Goal: Communication & Community: Answer question/provide support

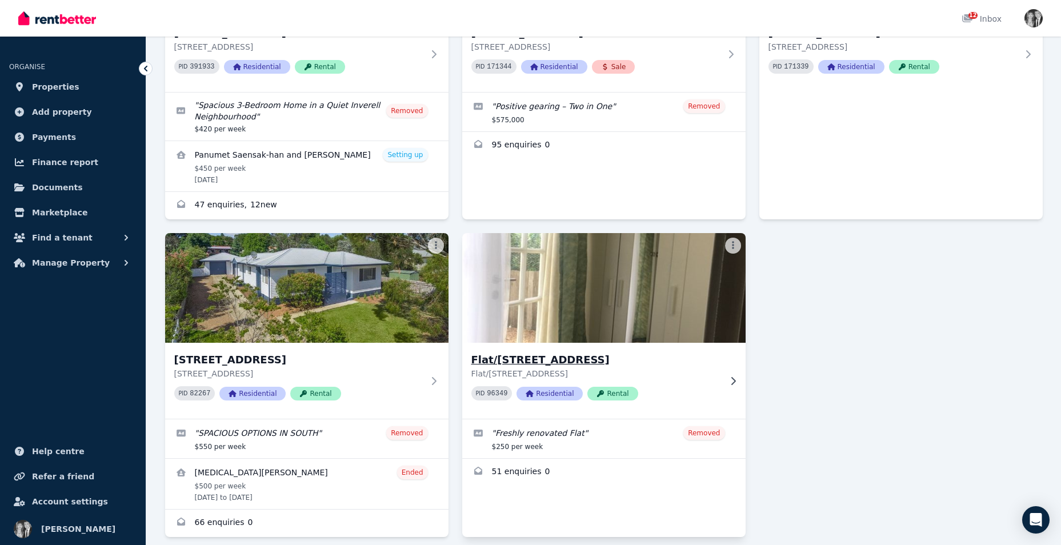
scroll to position [147, 0]
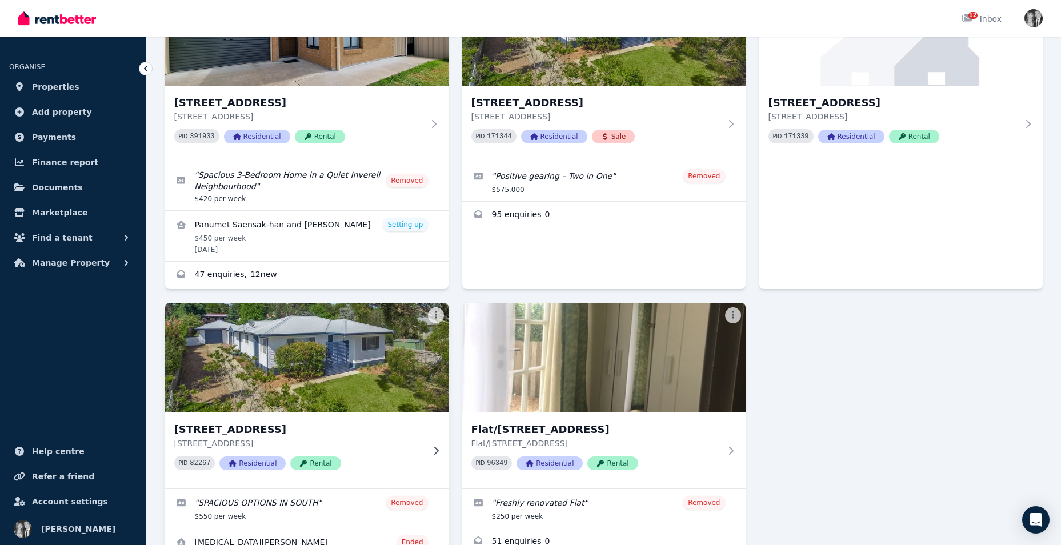
click at [343, 359] on img at bounding box center [307, 357] width 298 height 115
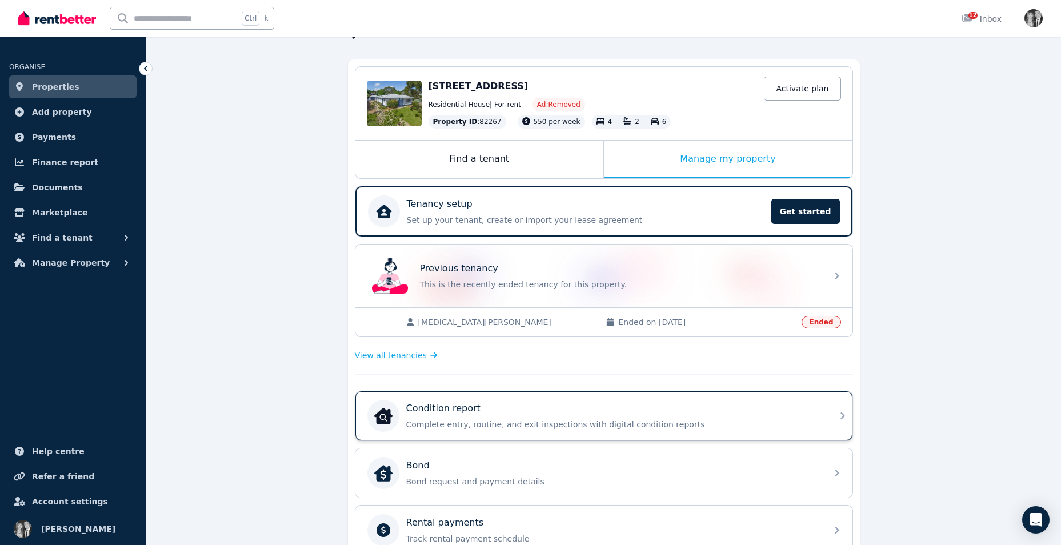
scroll to position [171, 0]
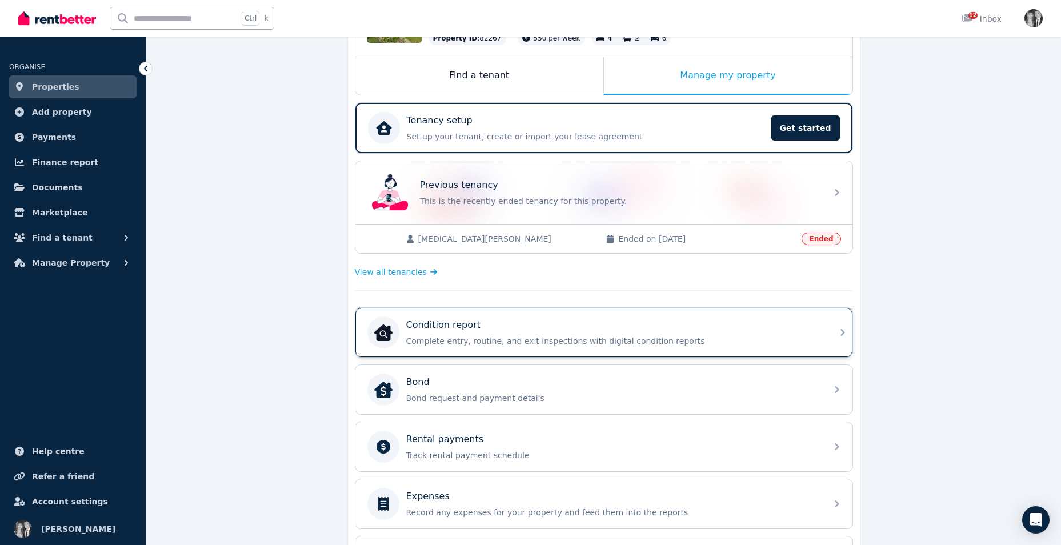
click at [621, 331] on div "Condition report" at bounding box center [613, 325] width 414 height 14
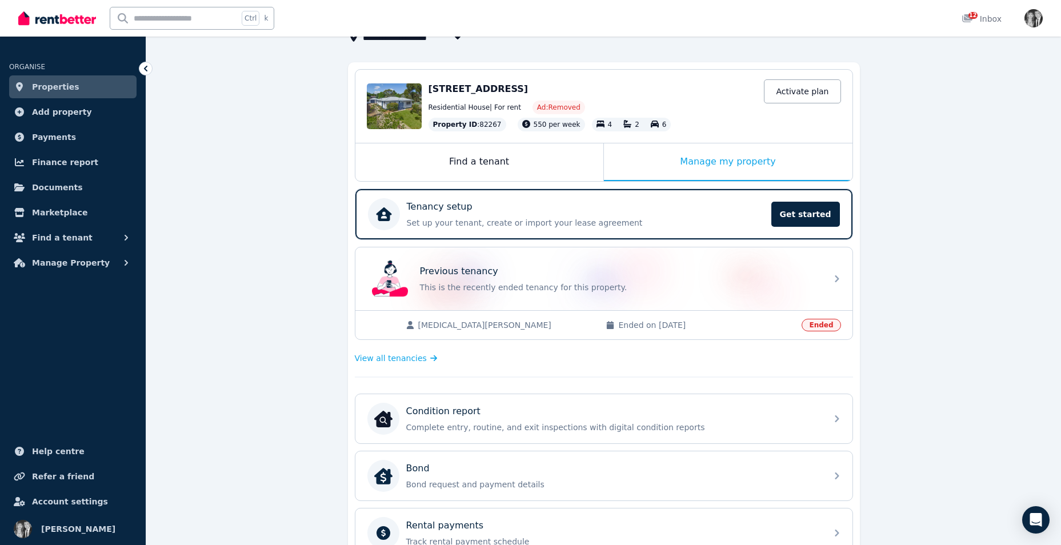
scroll to position [114, 0]
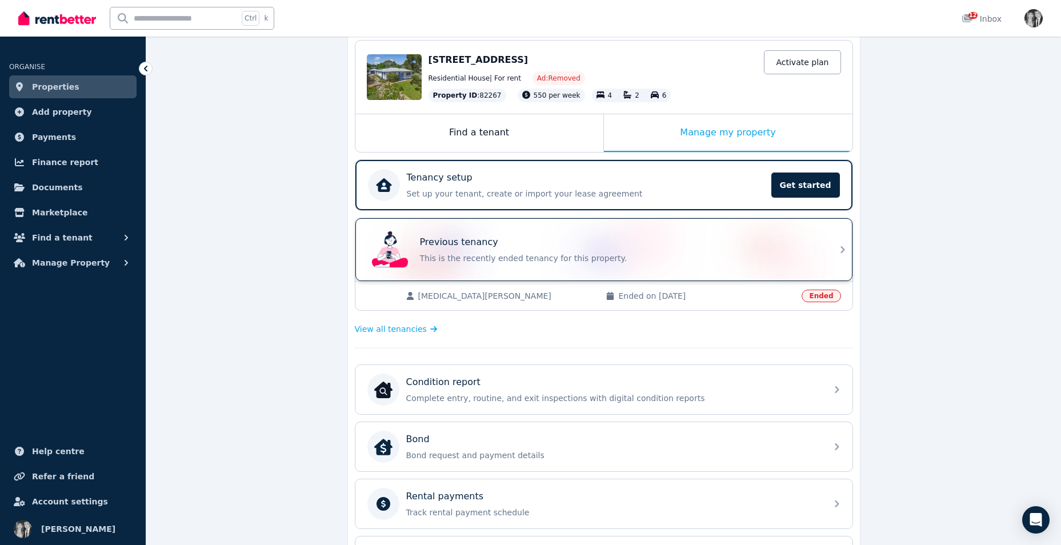
click at [571, 243] on div "Previous tenancy" at bounding box center [620, 242] width 400 height 14
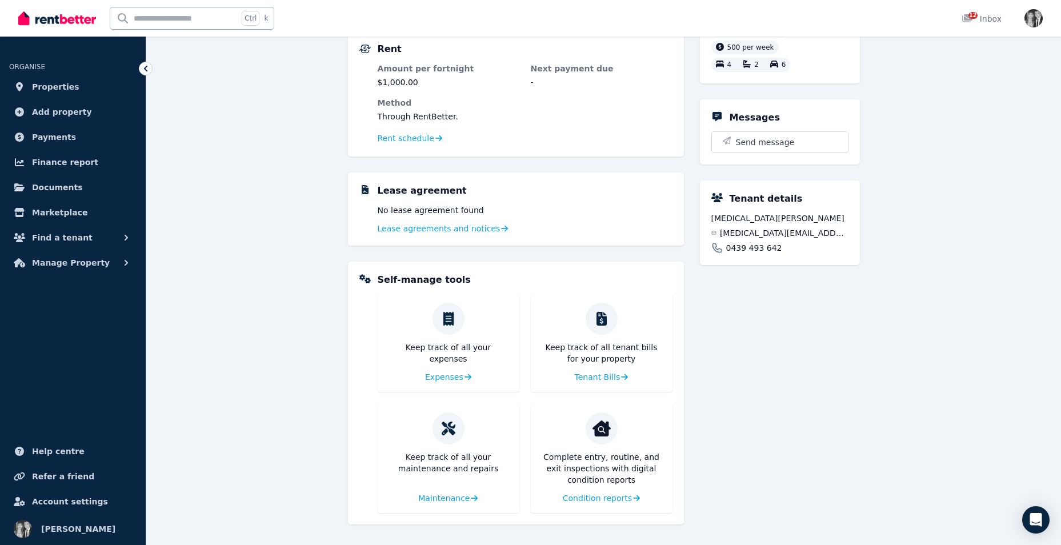
scroll to position [160, 0]
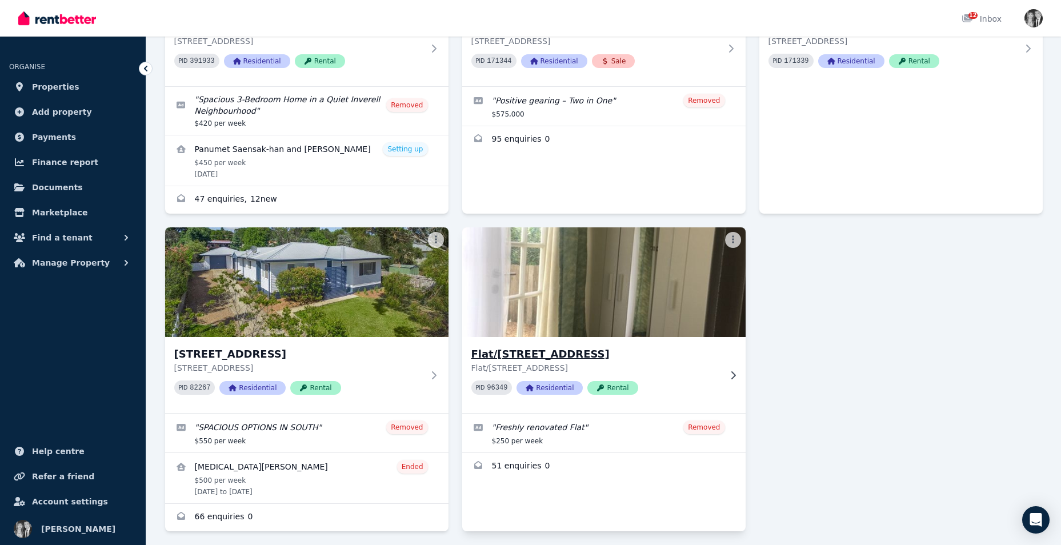
scroll to position [228, 0]
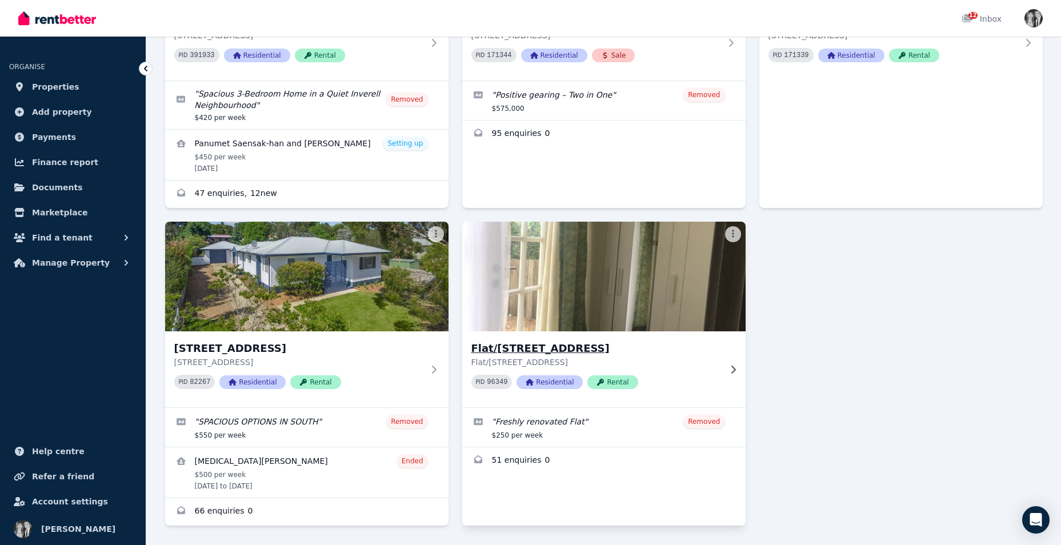
click at [610, 280] on img at bounding box center [604, 276] width 298 height 115
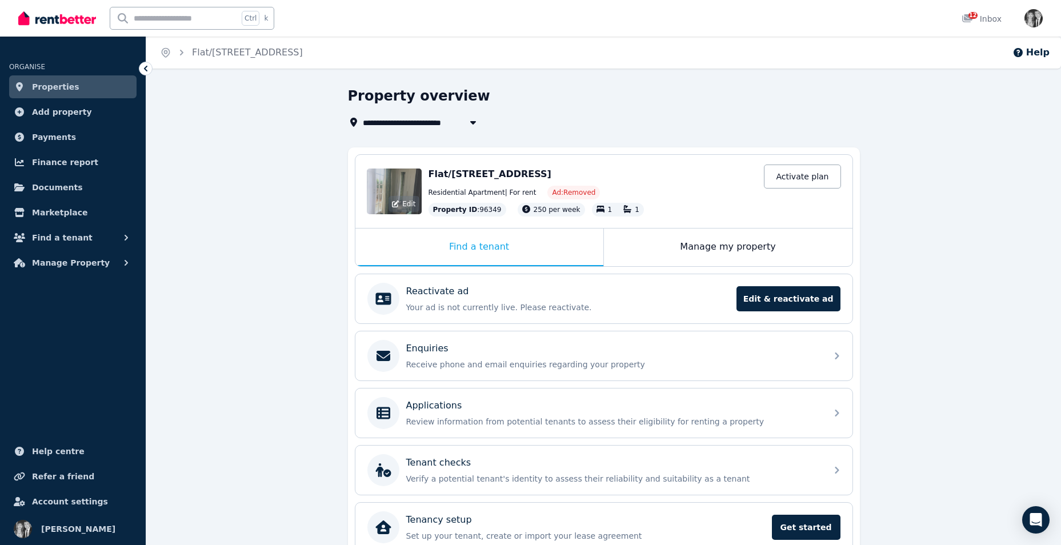
click at [399, 191] on div "Edit" at bounding box center [394, 191] width 55 height 46
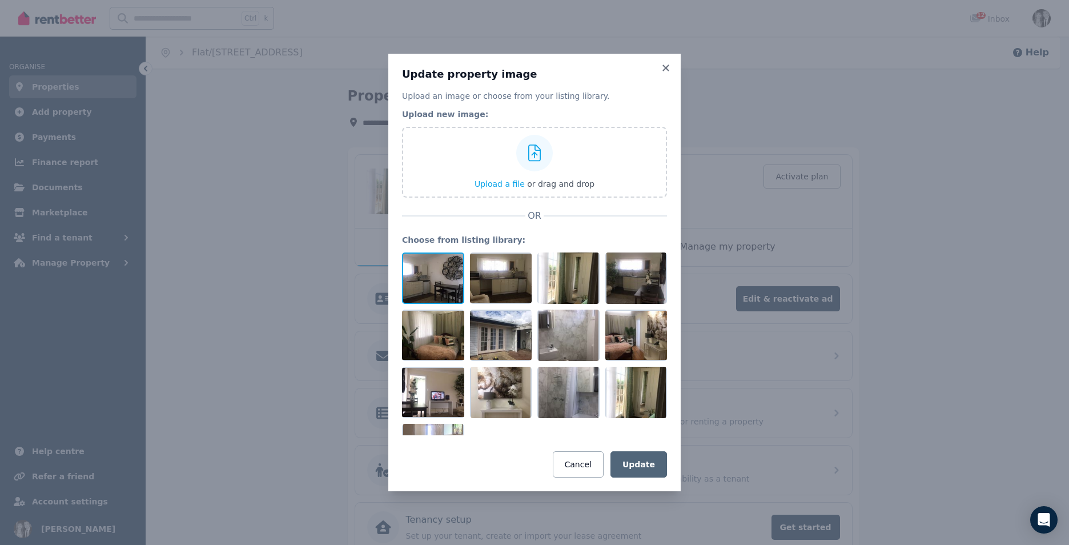
click at [439, 272] on div at bounding box center [433, 277] width 62 height 51
click at [439, 271] on div at bounding box center [433, 277] width 62 height 51
click at [451, 263] on icon at bounding box center [456, 261] width 10 height 10
click at [666, 65] on icon at bounding box center [665, 68] width 11 height 10
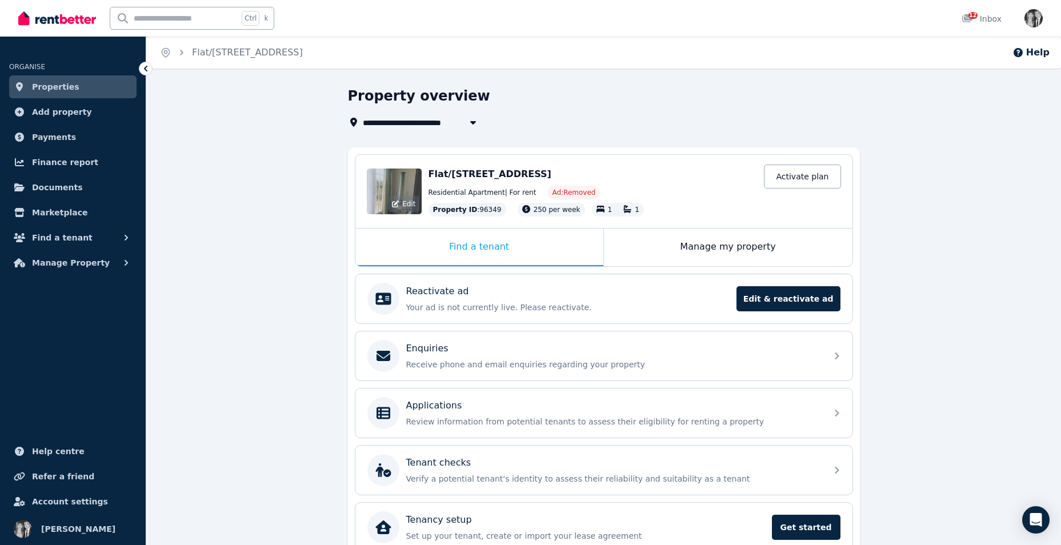
click at [398, 184] on div "Edit" at bounding box center [394, 191] width 55 height 46
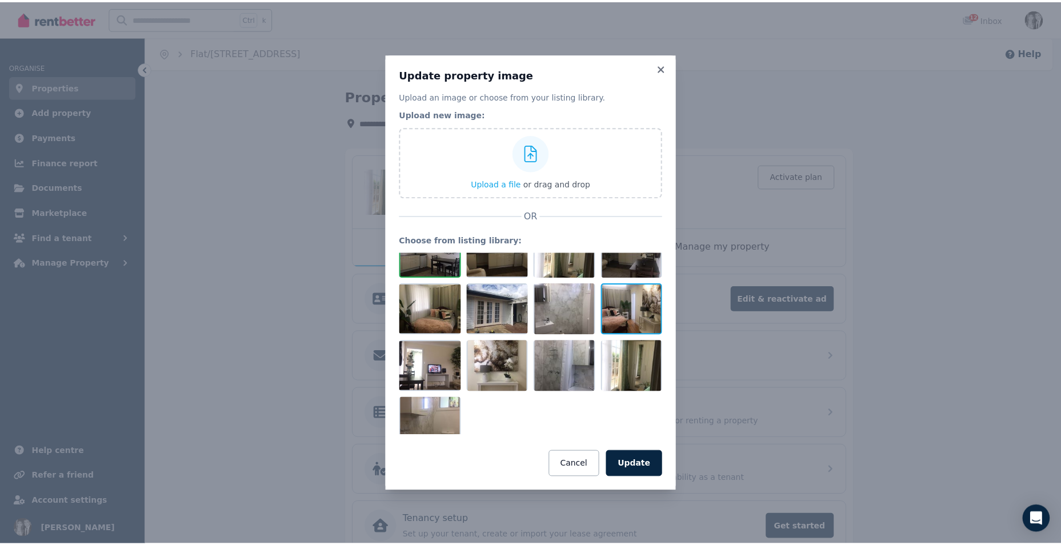
scroll to position [40, 0]
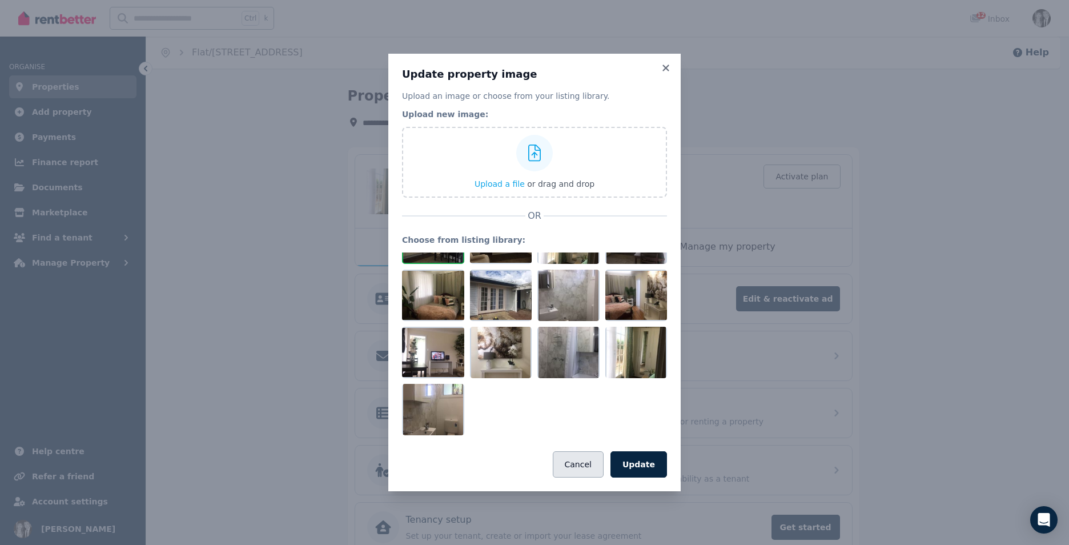
click at [579, 463] on button "Cancel" at bounding box center [578, 464] width 51 height 26
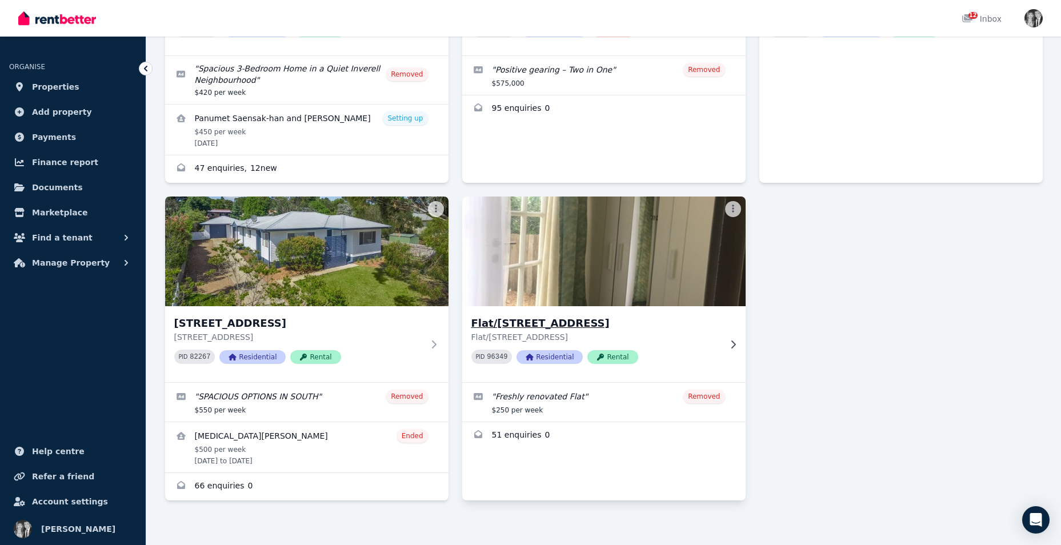
scroll to position [262, 0]
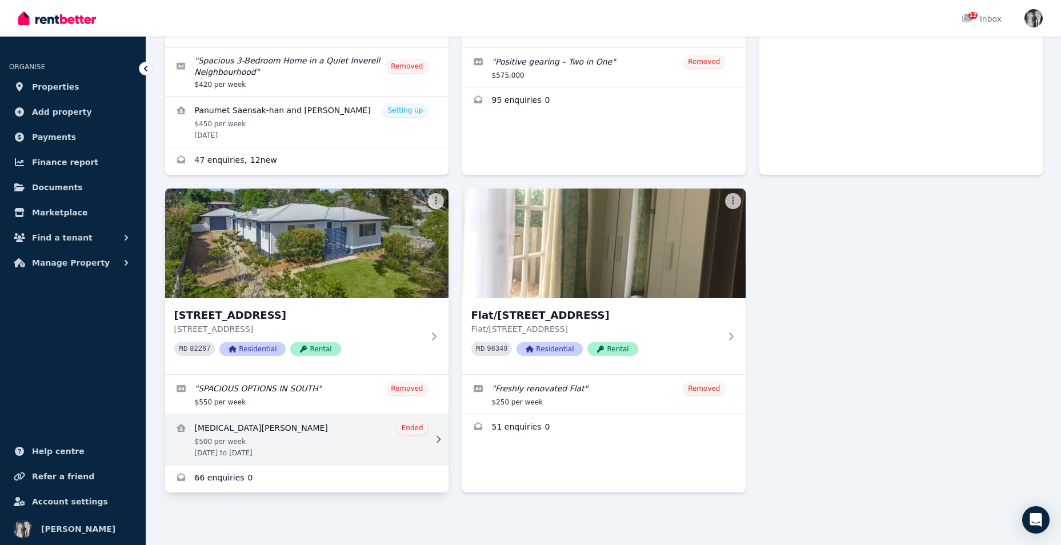
click at [300, 440] on link "View details for Yasmin Hahn" at bounding box center [306, 439] width 283 height 50
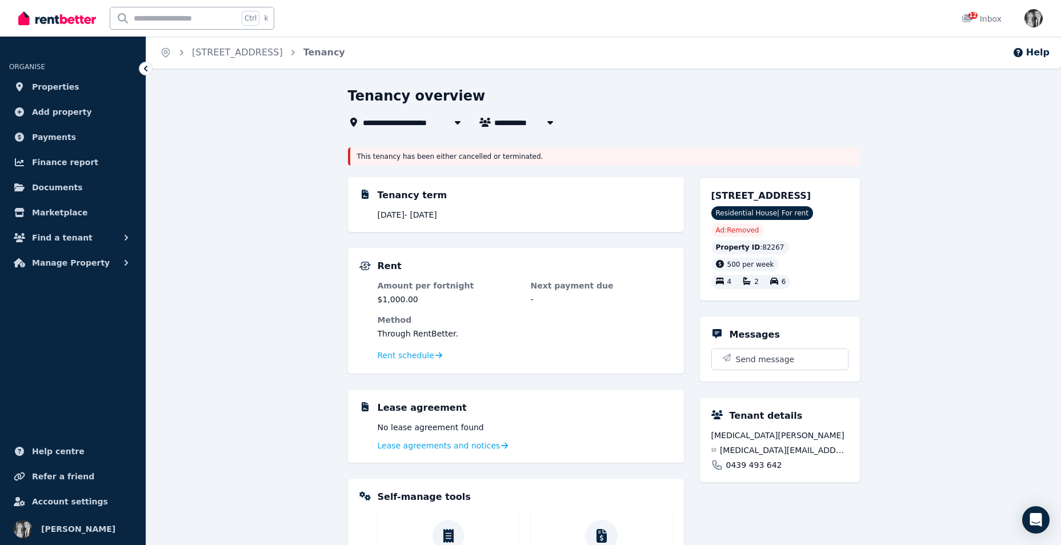
drag, startPoint x: 376, startPoint y: 215, endPoint x: 470, endPoint y: 211, distance: 93.7
click at [470, 211] on div "Tenancy term 6 Dec 2019 - 30 July 2020" at bounding box center [515, 204] width 313 height 32
click at [550, 125] on icon "button" at bounding box center [549, 122] width 11 height 9
type input "**********"
click at [589, 97] on div "Tenancy overview" at bounding box center [600, 98] width 505 height 22
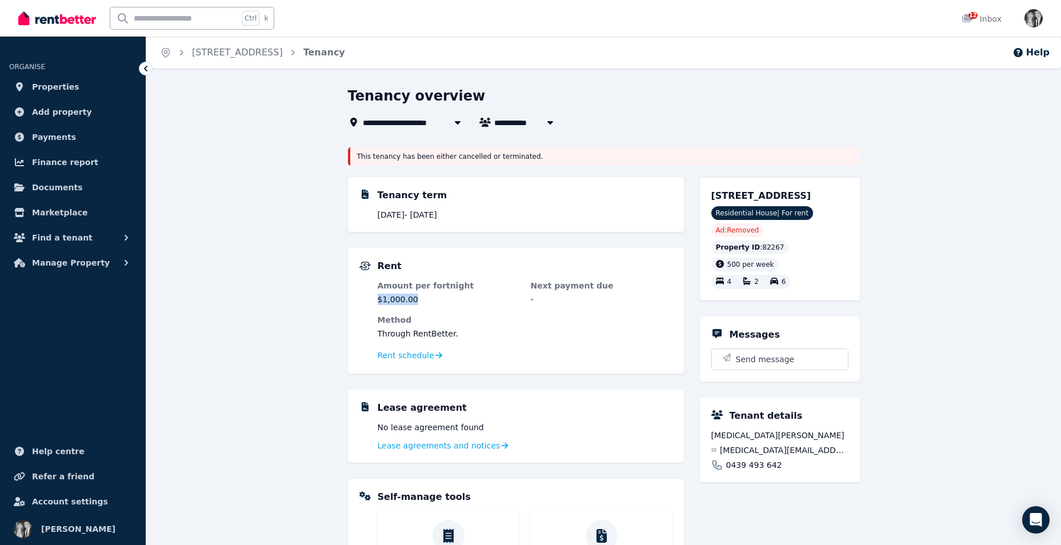
drag, startPoint x: 379, startPoint y: 296, endPoint x: 419, endPoint y: 294, distance: 40.0
click at [419, 294] on dd "$1,000.00" at bounding box center [449, 299] width 142 height 11
click at [429, 298] on dd "$1,000.00" at bounding box center [449, 299] width 142 height 11
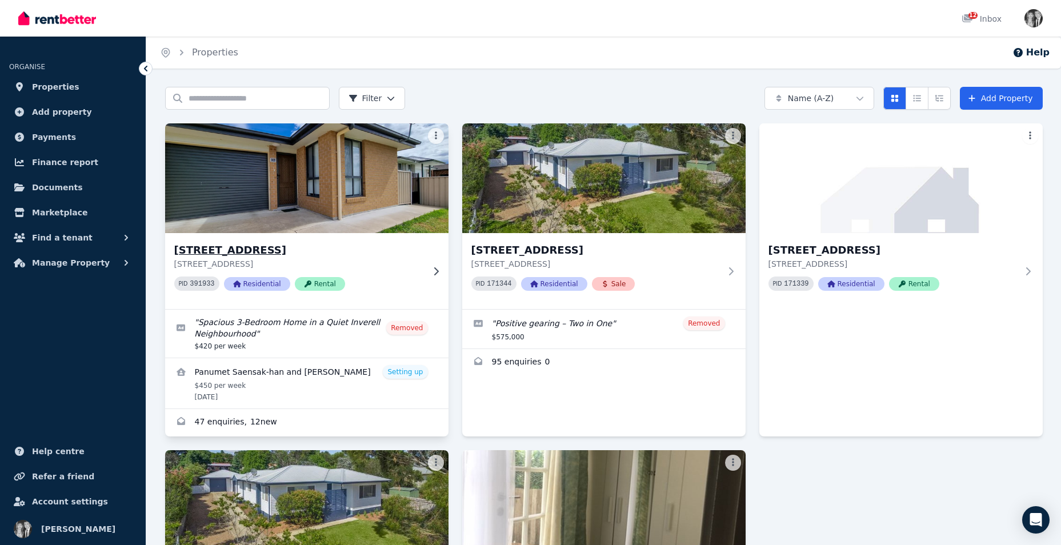
click at [334, 179] on img at bounding box center [307, 178] width 298 height 115
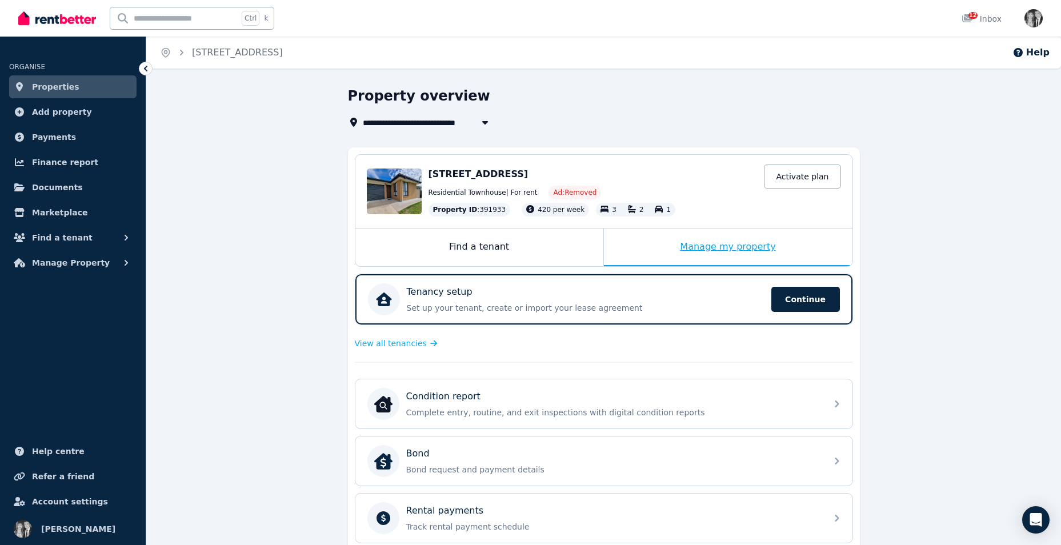
click at [704, 245] on div "Manage my property" at bounding box center [728, 247] width 248 height 38
click at [70, 240] on span "Find a tenant" at bounding box center [62, 238] width 61 height 14
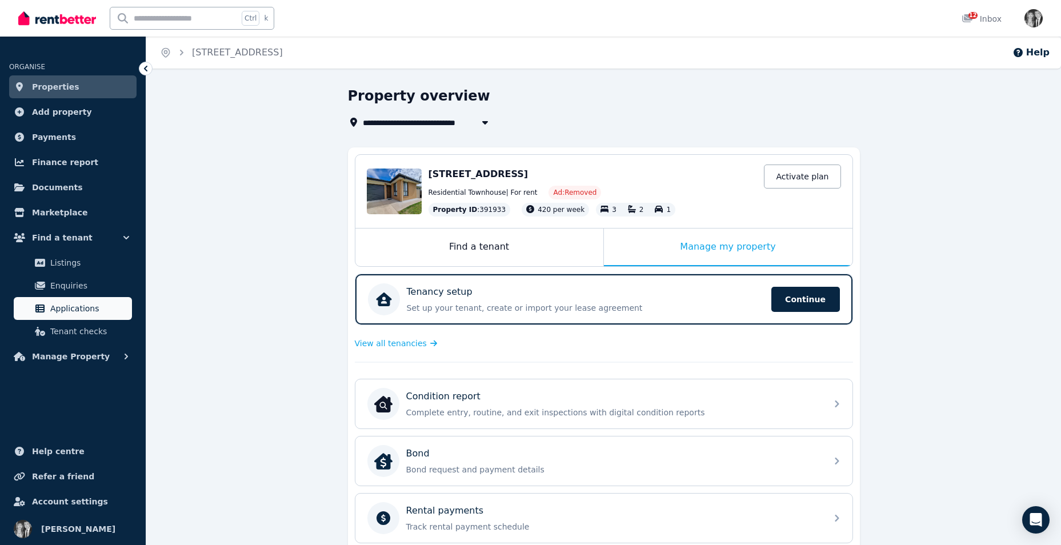
click at [67, 303] on span "Applications" at bounding box center [88, 309] width 77 height 14
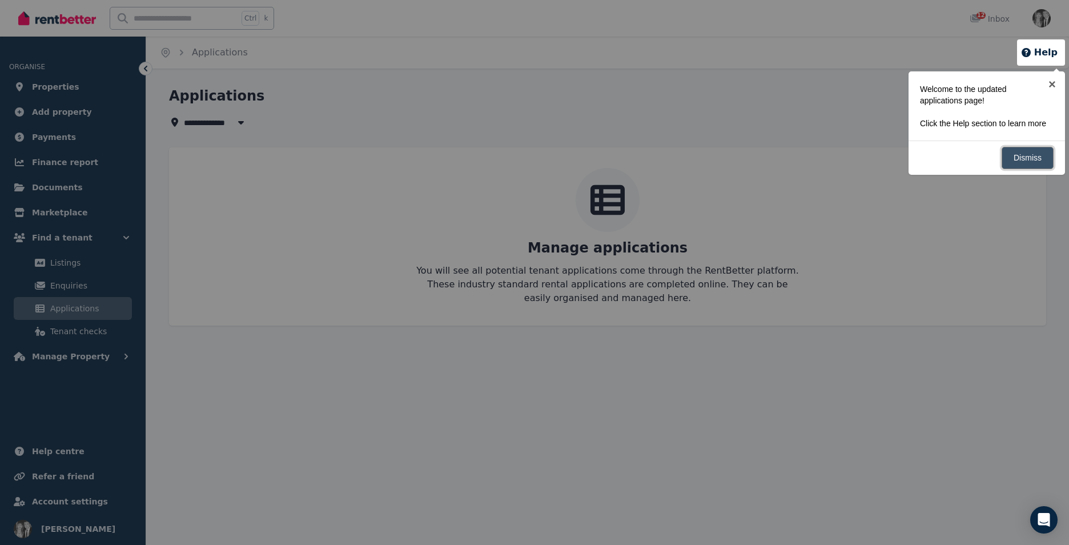
click at [1027, 155] on link "Dismiss" at bounding box center [1028, 158] width 52 height 22
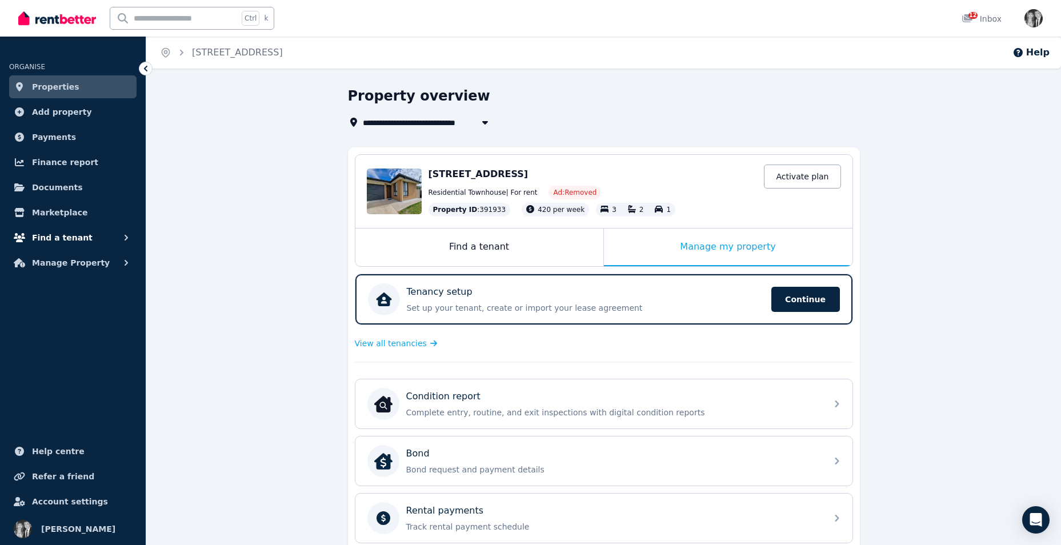
click at [63, 238] on span "Find a tenant" at bounding box center [62, 238] width 61 height 14
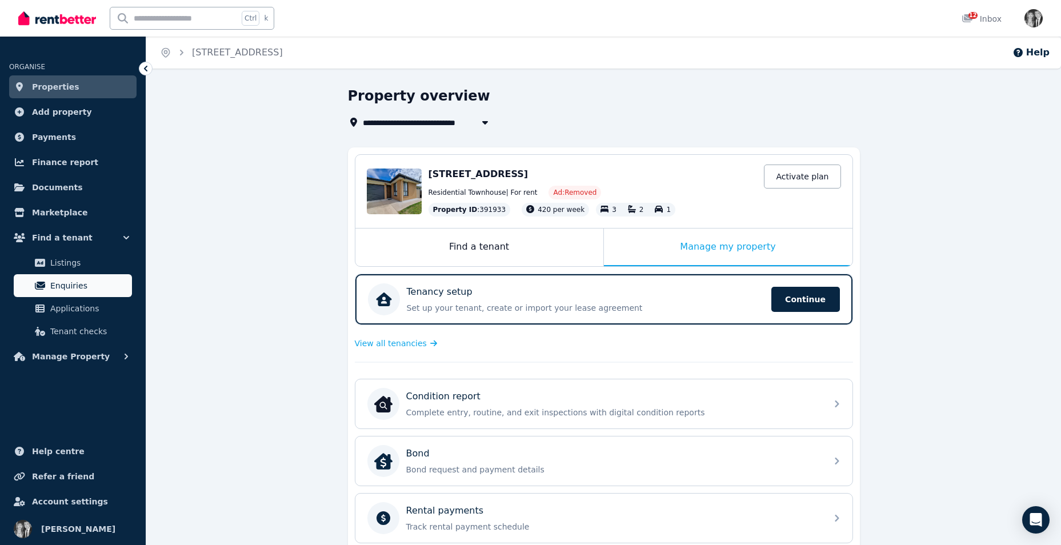
click at [65, 286] on span "Enquiries" at bounding box center [88, 286] width 77 height 14
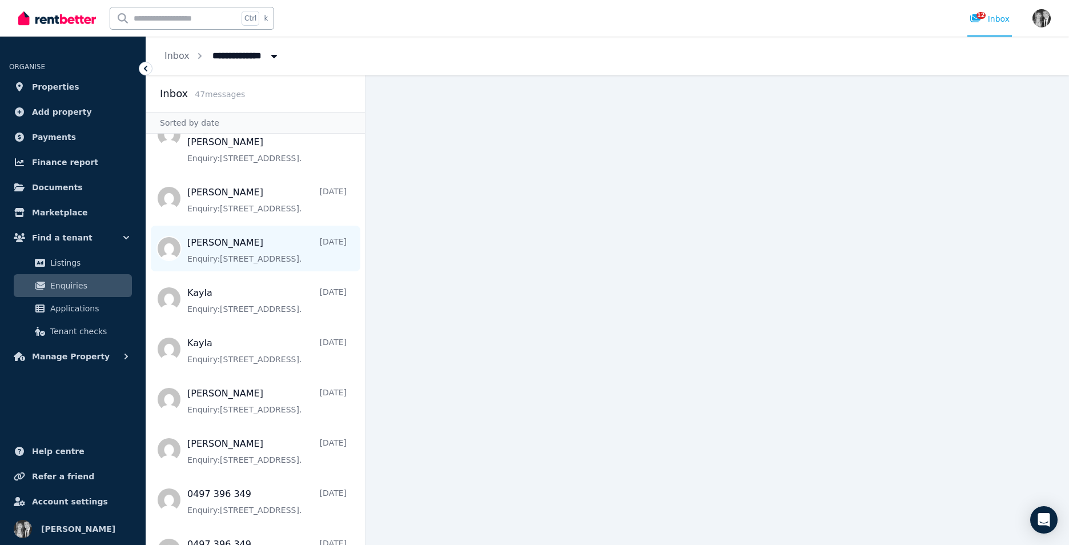
scroll to position [1739, 0]
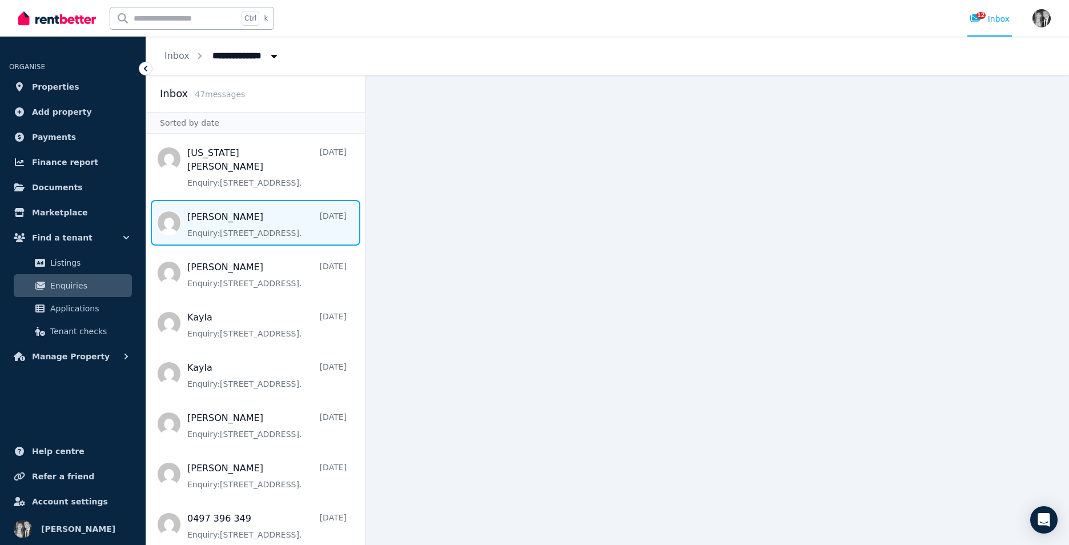
click at [214, 232] on span "Message list" at bounding box center [255, 223] width 219 height 46
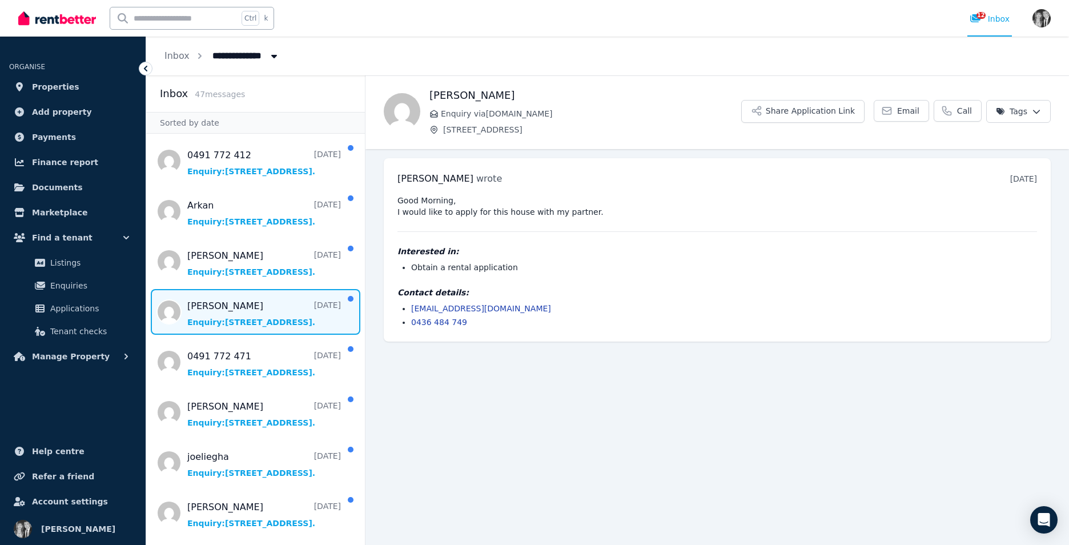
click at [222, 315] on span "Message list" at bounding box center [255, 312] width 219 height 46
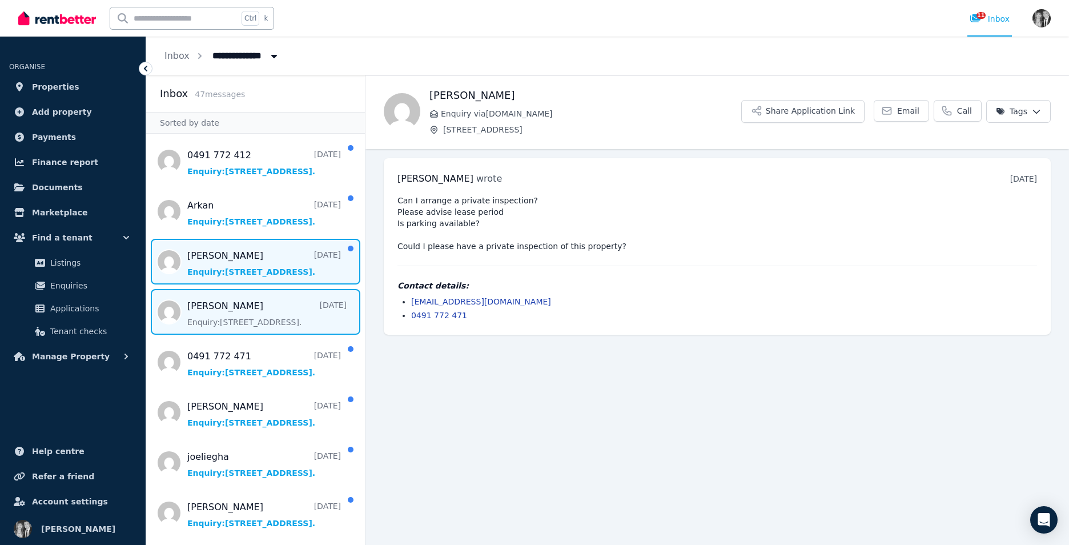
click at [222, 263] on span "Message list" at bounding box center [255, 262] width 219 height 46
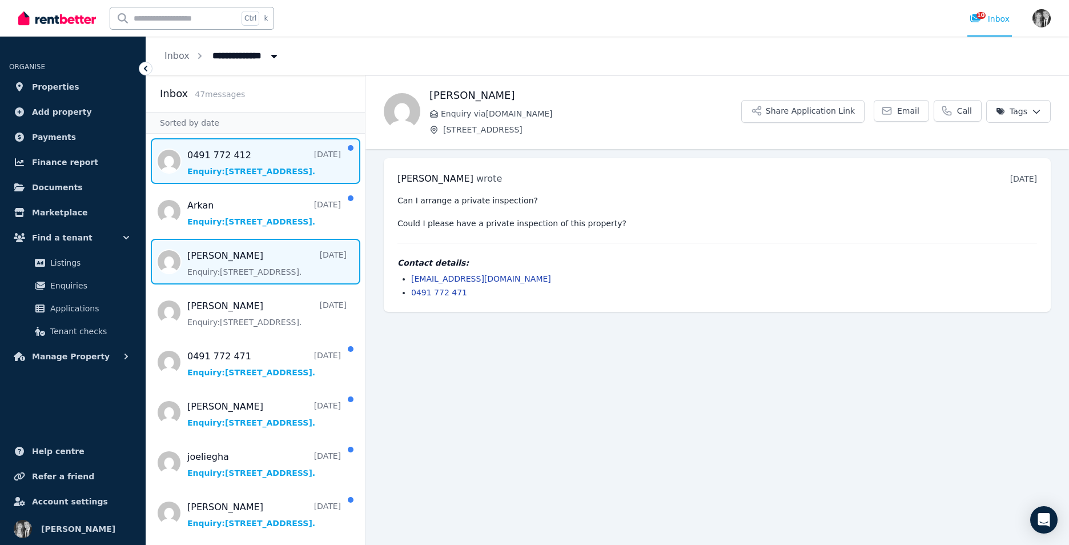
click at [261, 178] on span "Message list" at bounding box center [255, 161] width 219 height 46
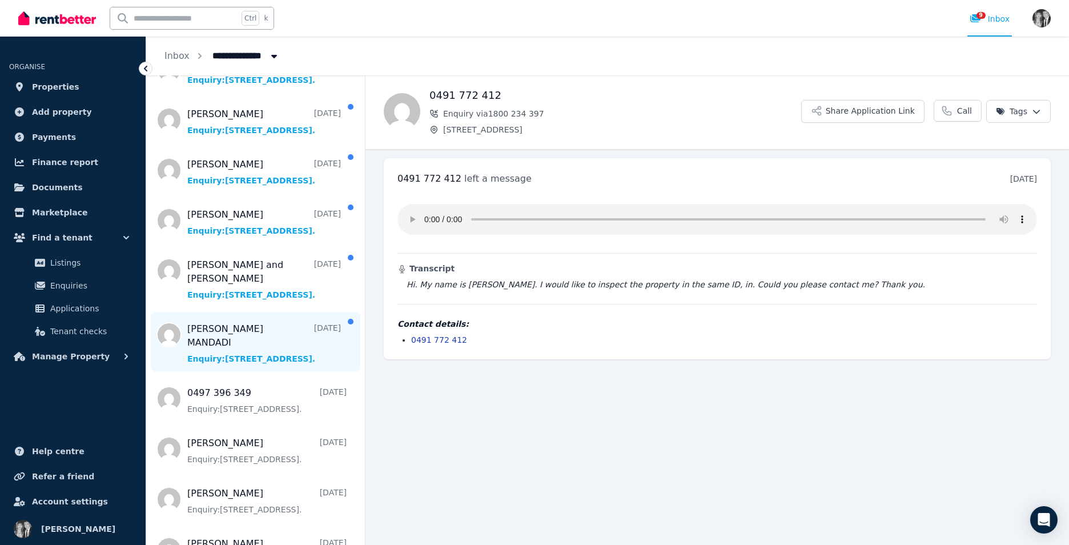
scroll to position [400, 0]
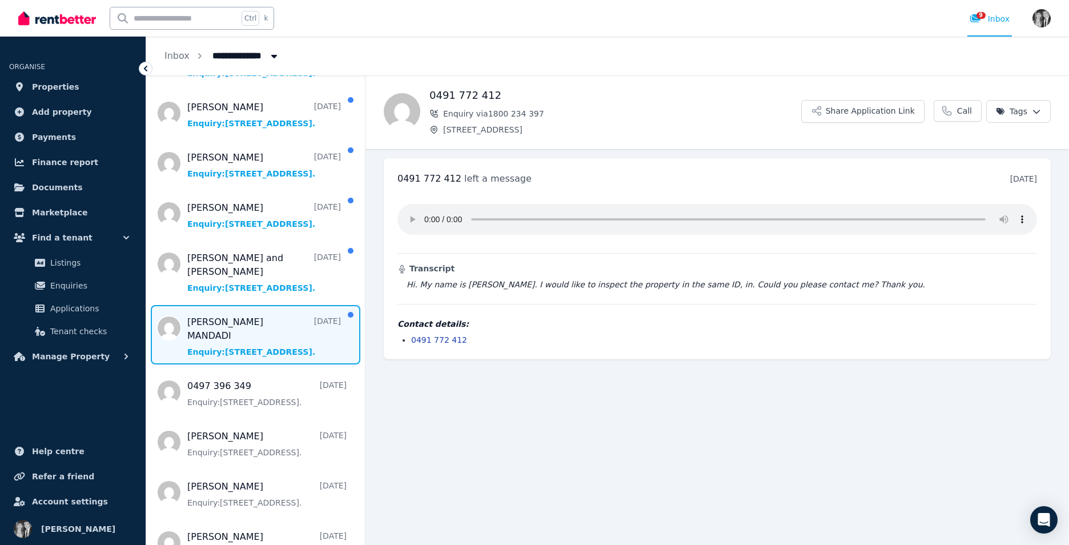
click at [234, 326] on span "Message list" at bounding box center [255, 334] width 219 height 59
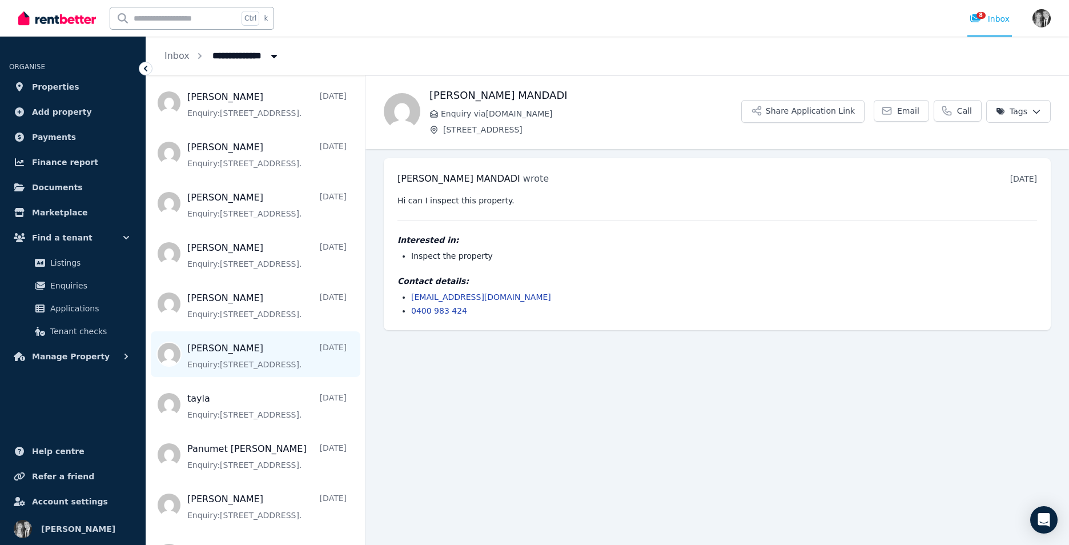
scroll to position [743, 0]
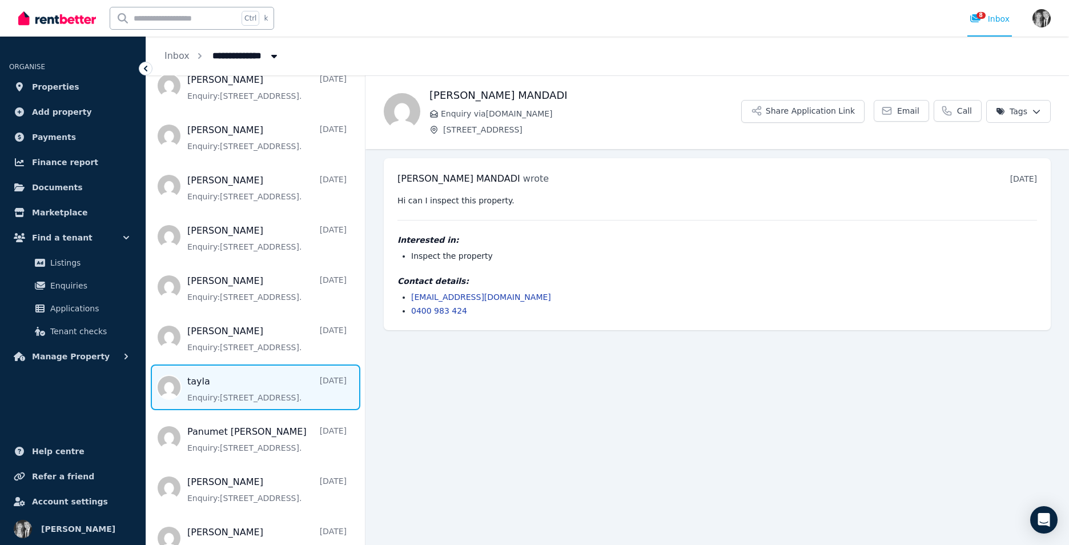
click at [228, 410] on span "Message list" at bounding box center [255, 387] width 219 height 46
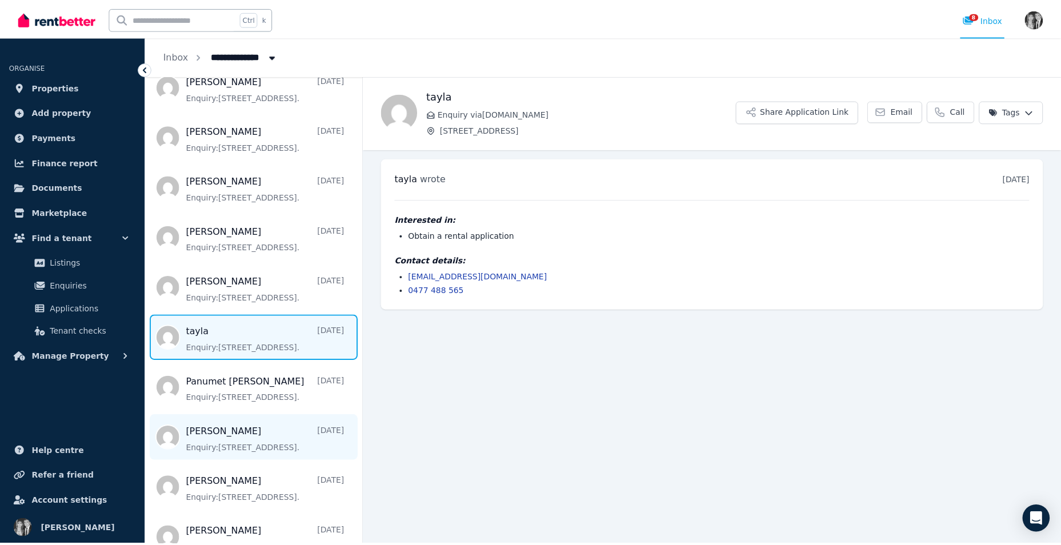
scroll to position [857, 0]
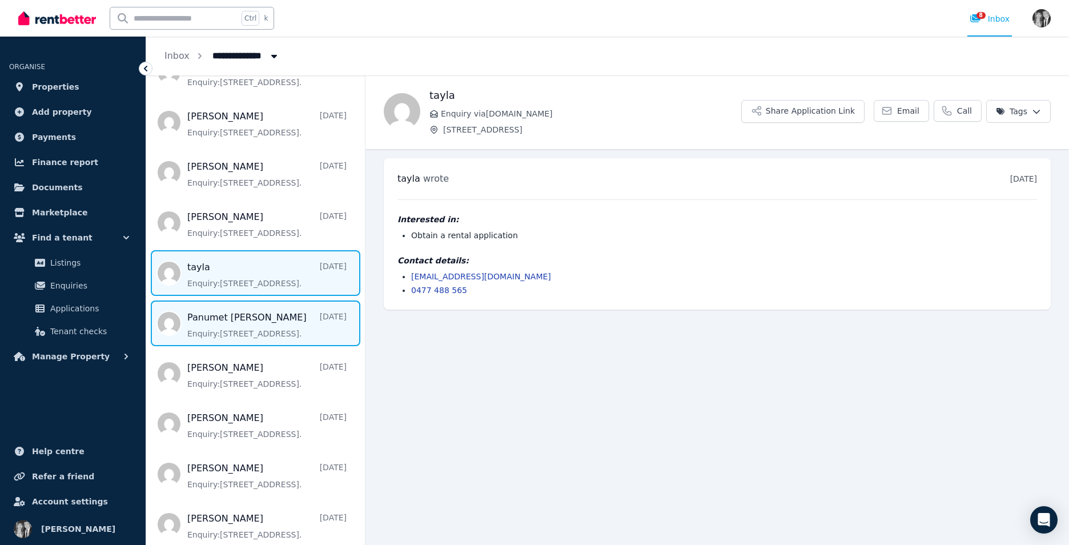
click at [240, 346] on span "Message list" at bounding box center [255, 323] width 219 height 46
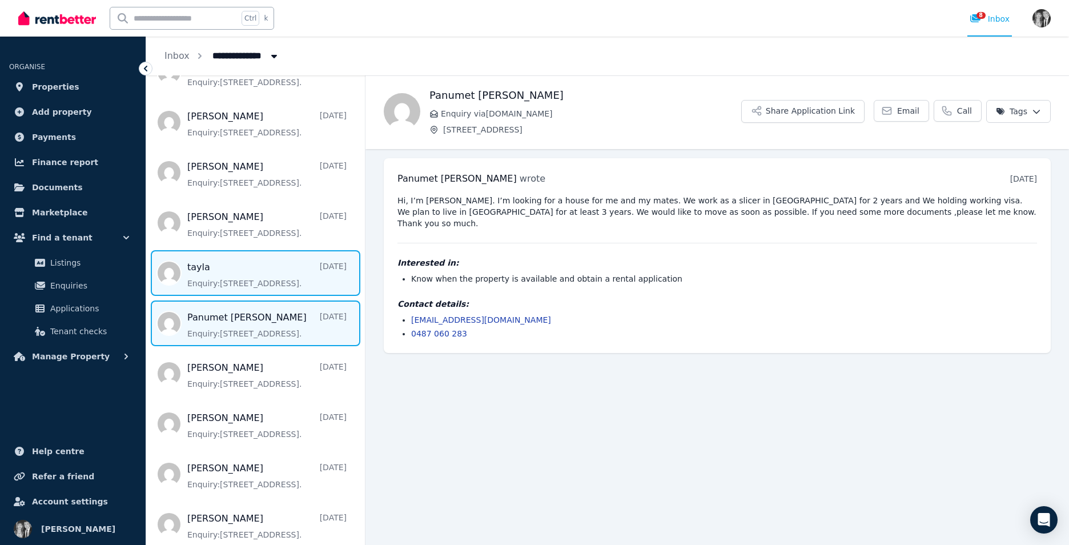
click at [232, 296] on span "Message list" at bounding box center [255, 273] width 219 height 46
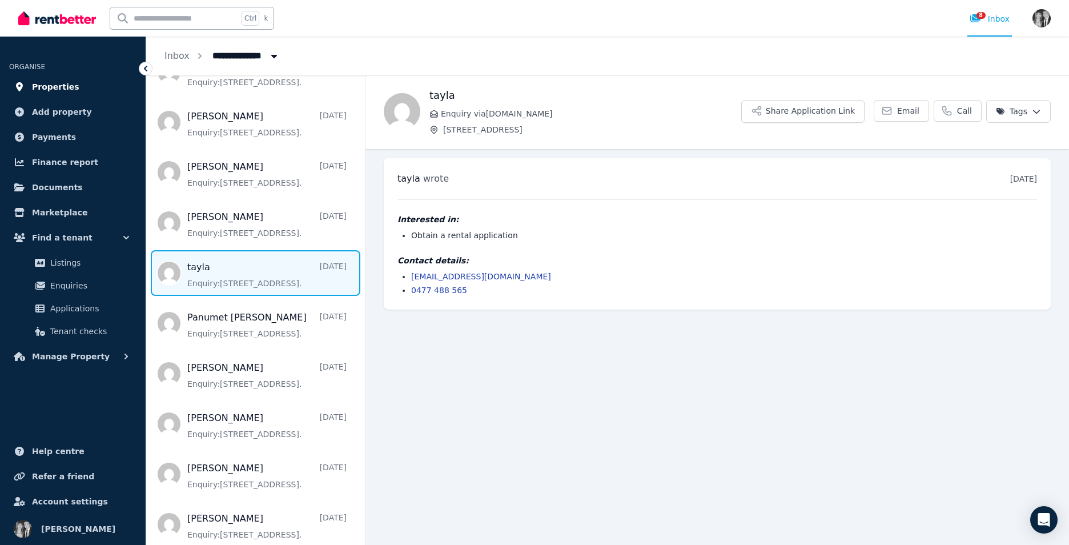
click at [51, 87] on span "Properties" at bounding box center [55, 87] width 47 height 14
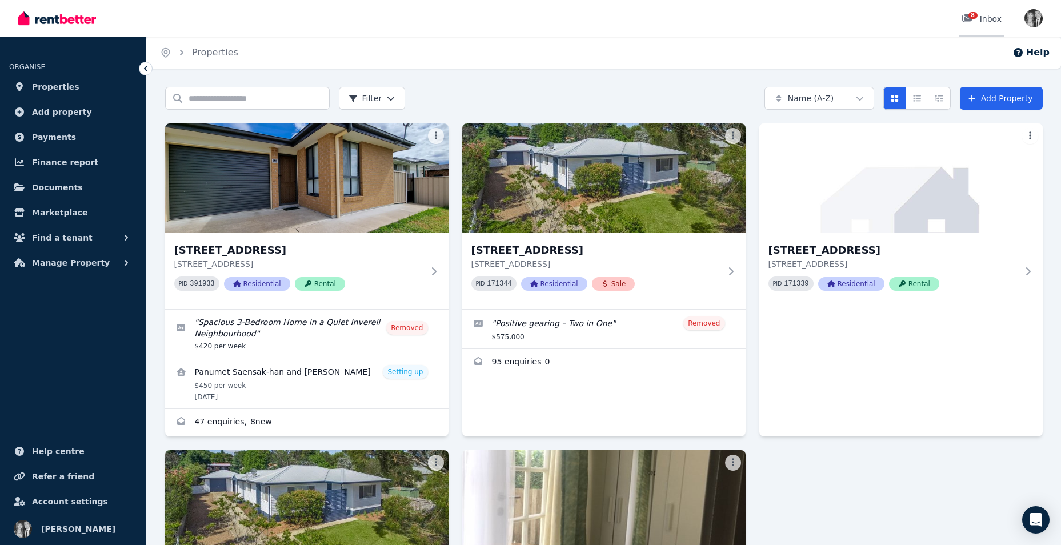
click at [973, 16] on span "8" at bounding box center [972, 15] width 9 height 7
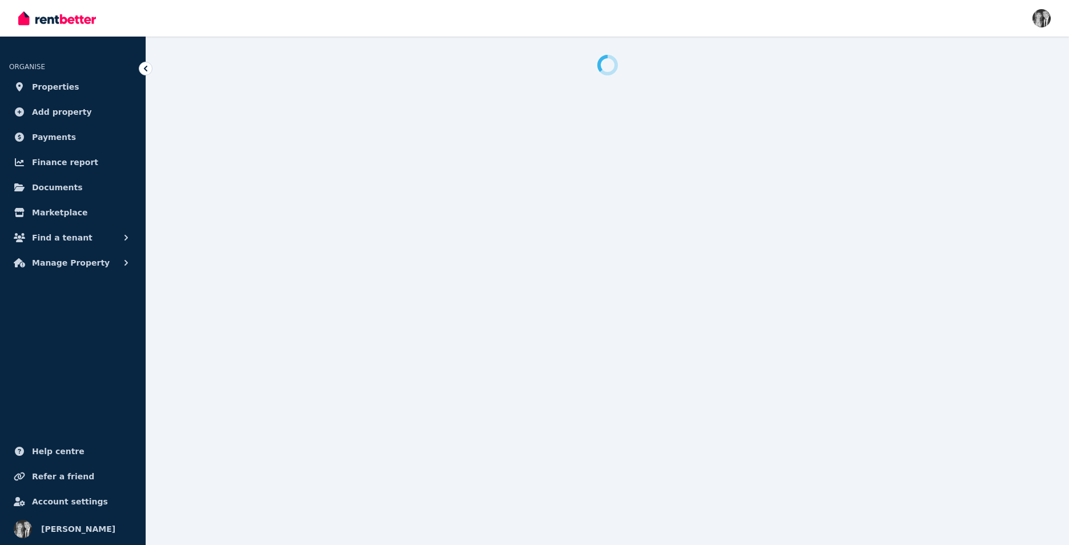
click at [1021, 19] on div "Open main menu Open user menu" at bounding box center [534, 18] width 1033 height 37
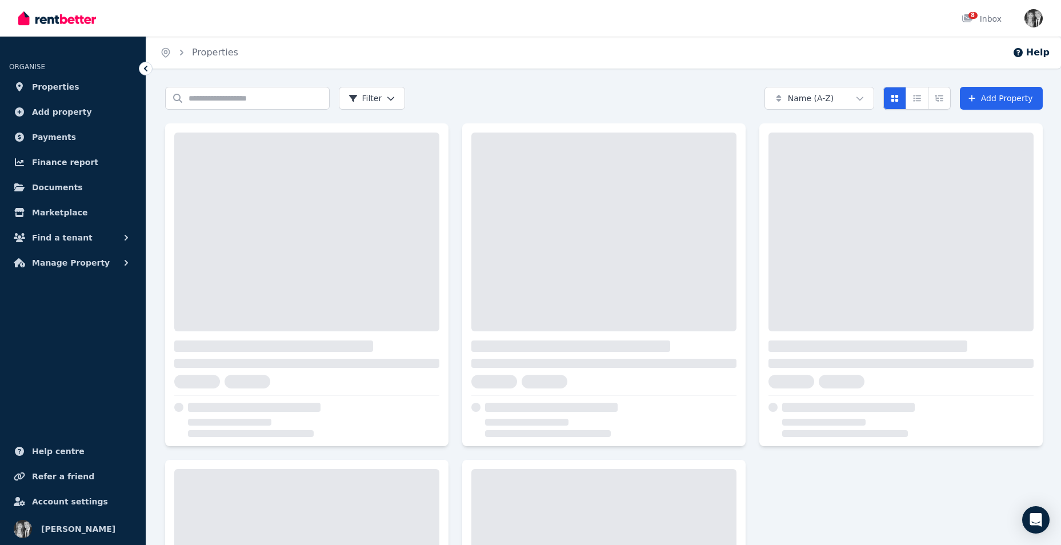
click at [1047, 13] on div "Open main menu 8 Inbox Open user menu" at bounding box center [530, 18] width 1061 height 37
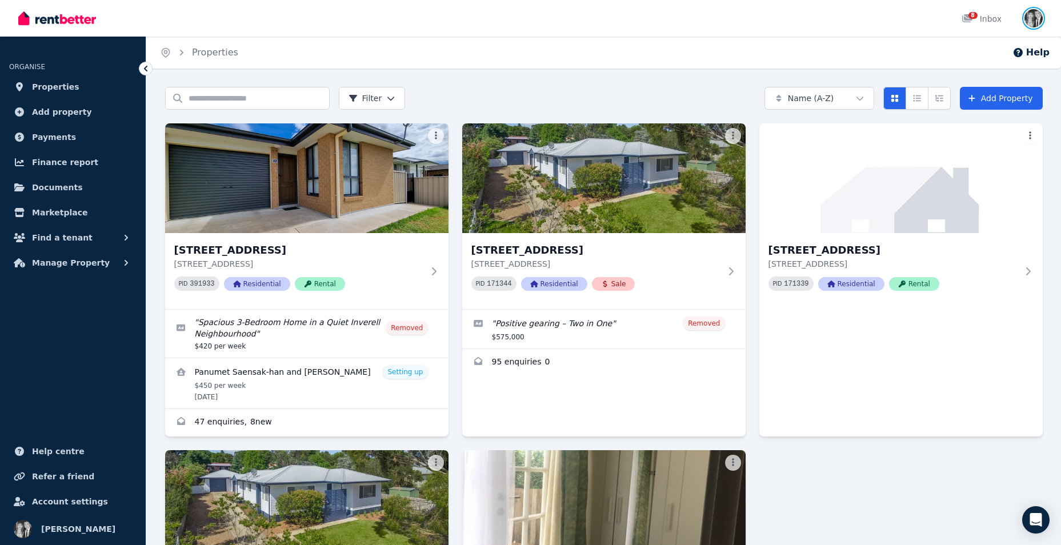
click at [1035, 15] on img "button" at bounding box center [1033, 18] width 18 height 18
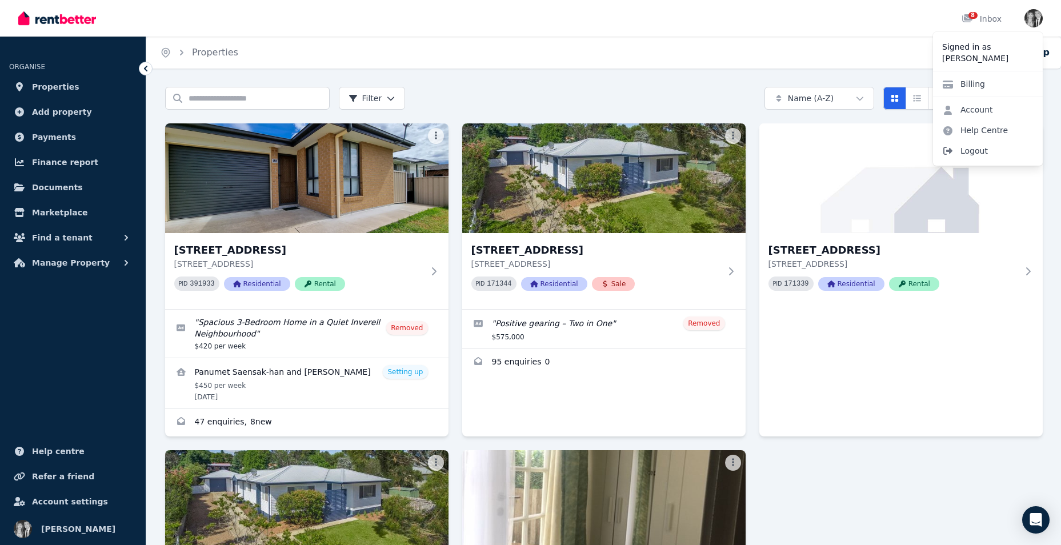
click at [988, 153] on span "Logout" at bounding box center [988, 151] width 110 height 21
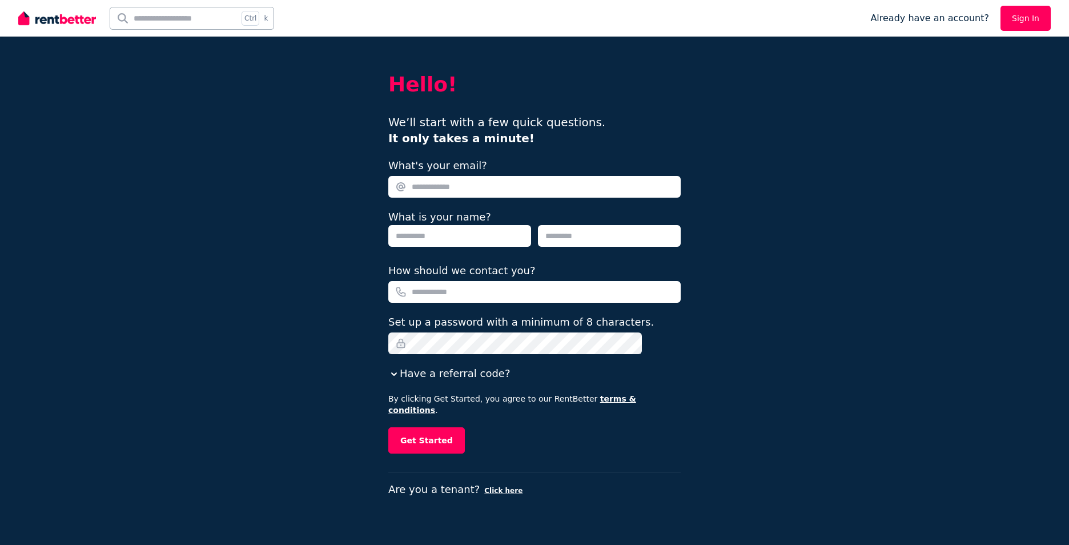
click at [761, 69] on div "Hello! We’ll start with a few quick questions. It only takes a minute! What's y…" at bounding box center [534, 272] width 1069 height 545
